Goal: Transaction & Acquisition: Subscribe to service/newsletter

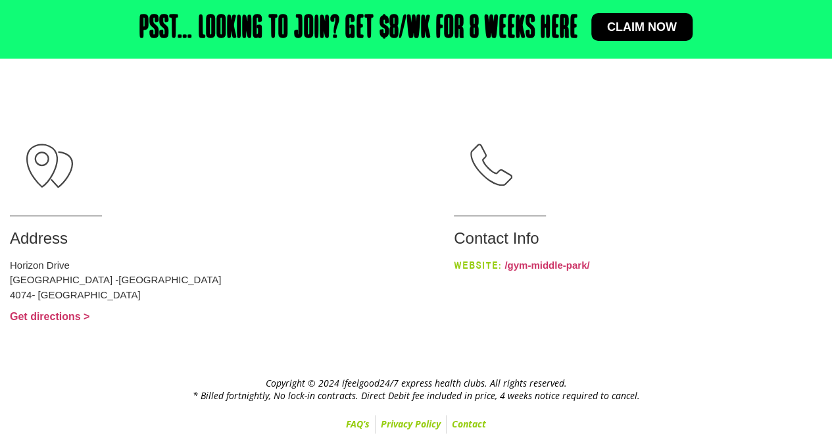
scroll to position [329, 0]
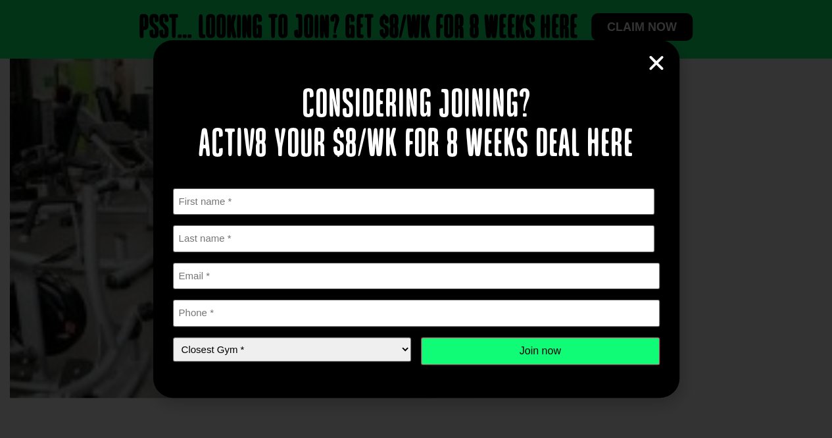
click at [647, 67] on icon "Close" at bounding box center [657, 63] width 20 height 20
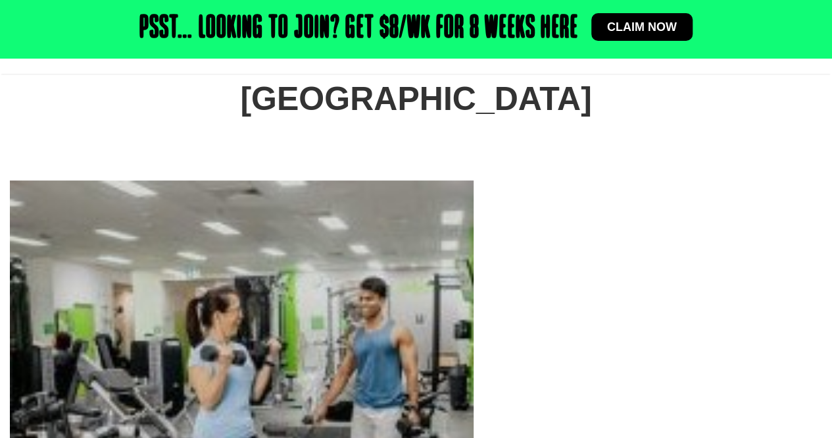
scroll to position [61, 0]
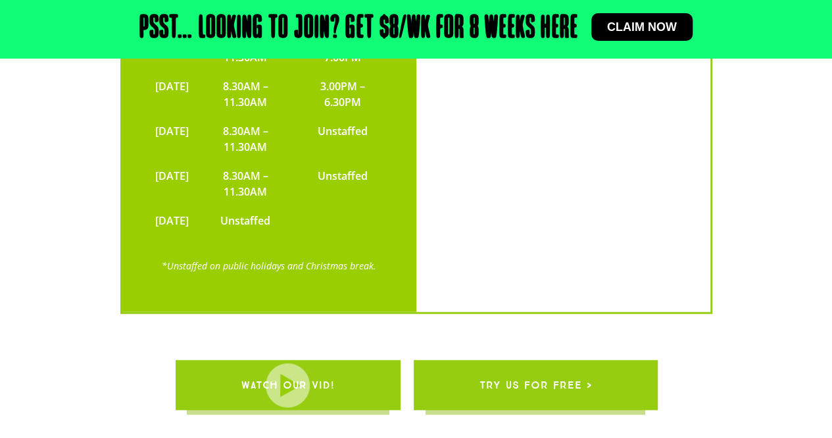
scroll to position [4044, 0]
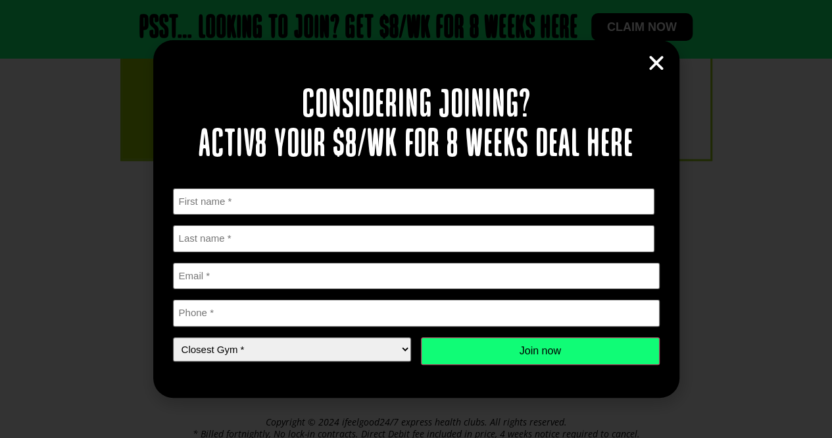
click at [669, 59] on div "Considering joining? Activ8 your $8/wk for 8 weeks deal here " * " indicates re…" at bounding box center [416, 218] width 526 height 357
click at [662, 66] on icon "Close" at bounding box center [657, 63] width 20 height 20
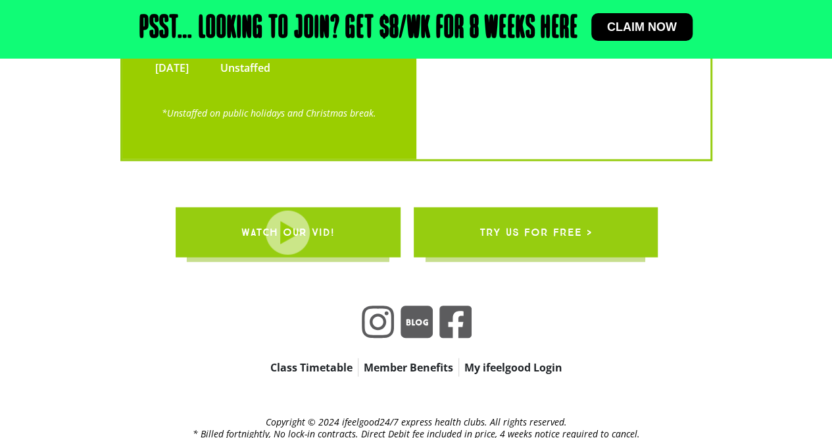
click at [301, 214] on span "WATCH OUR VID!" at bounding box center [287, 232] width 93 height 37
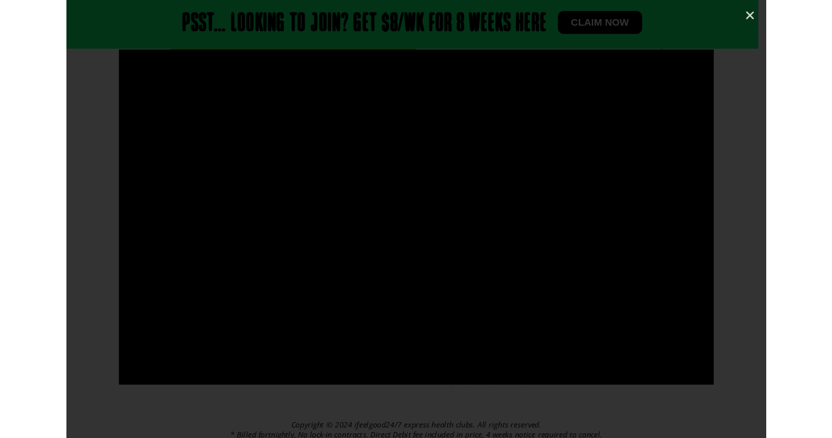
scroll to position [3955, 0]
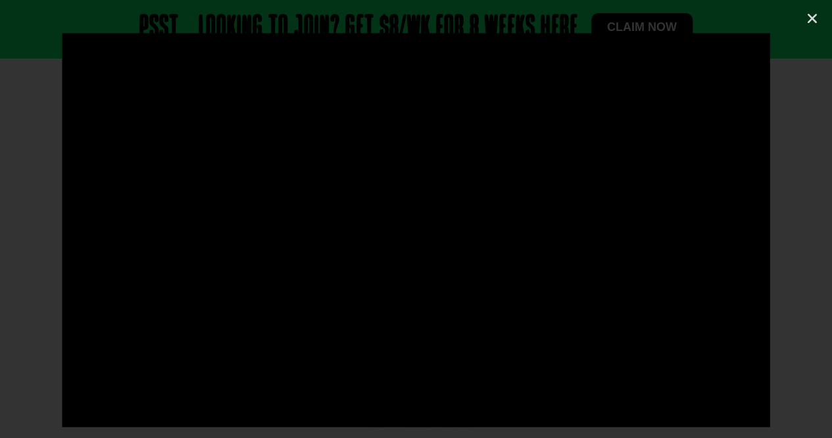
click at [828, 290] on div at bounding box center [416, 219] width 832 height 372
click at [812, 19] on icon "Close (Esc)" at bounding box center [812, 18] width 13 height 13
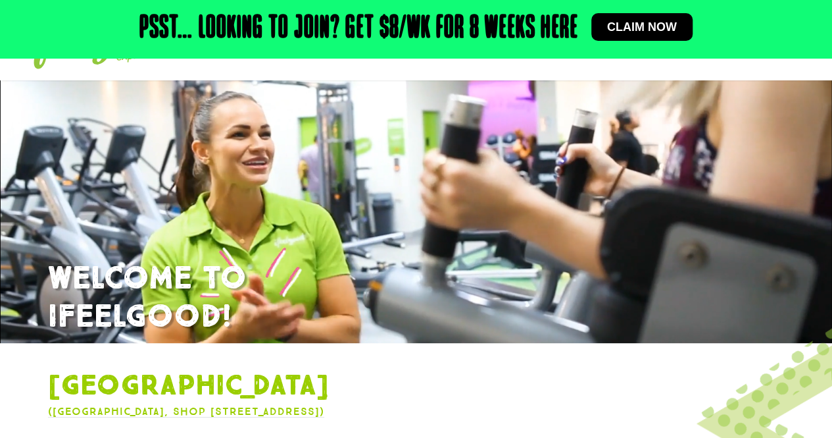
scroll to position [63, 0]
